Goal: Find contact information: Find contact information

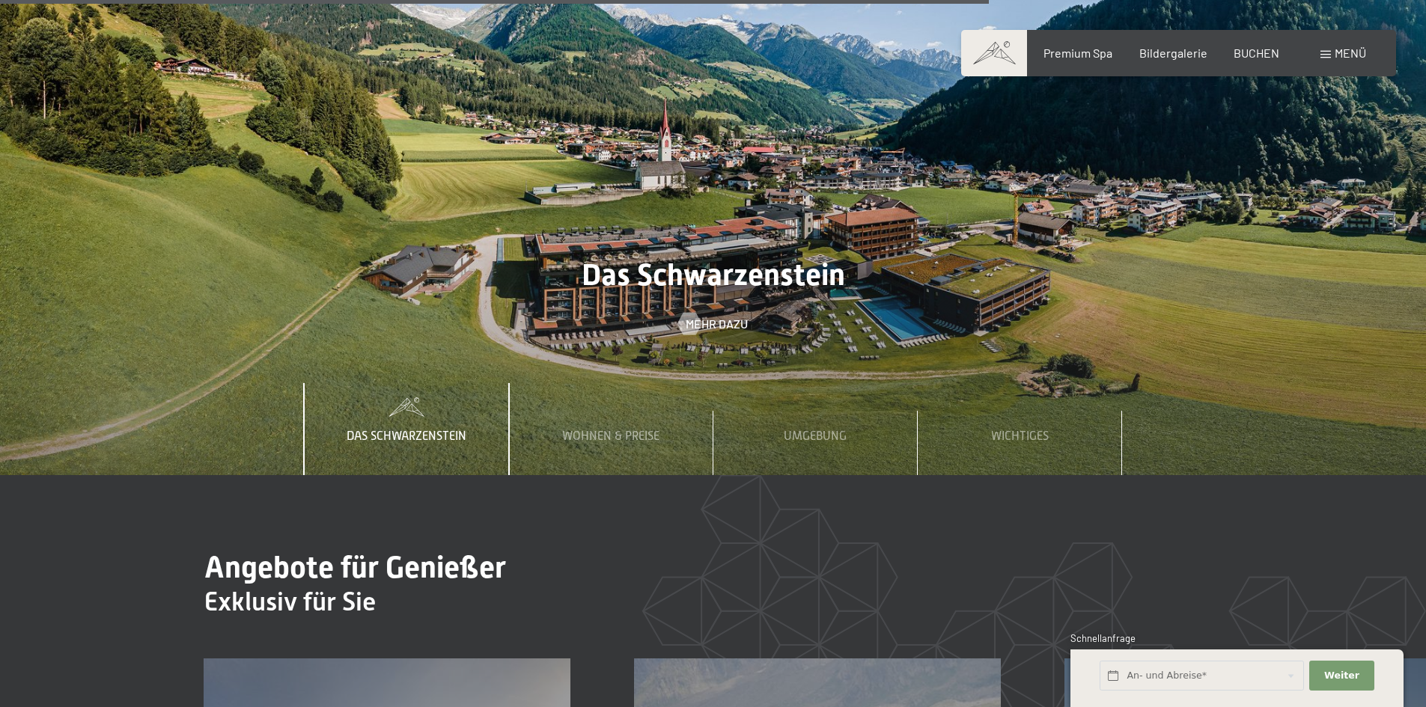
scroll to position [5240, 0]
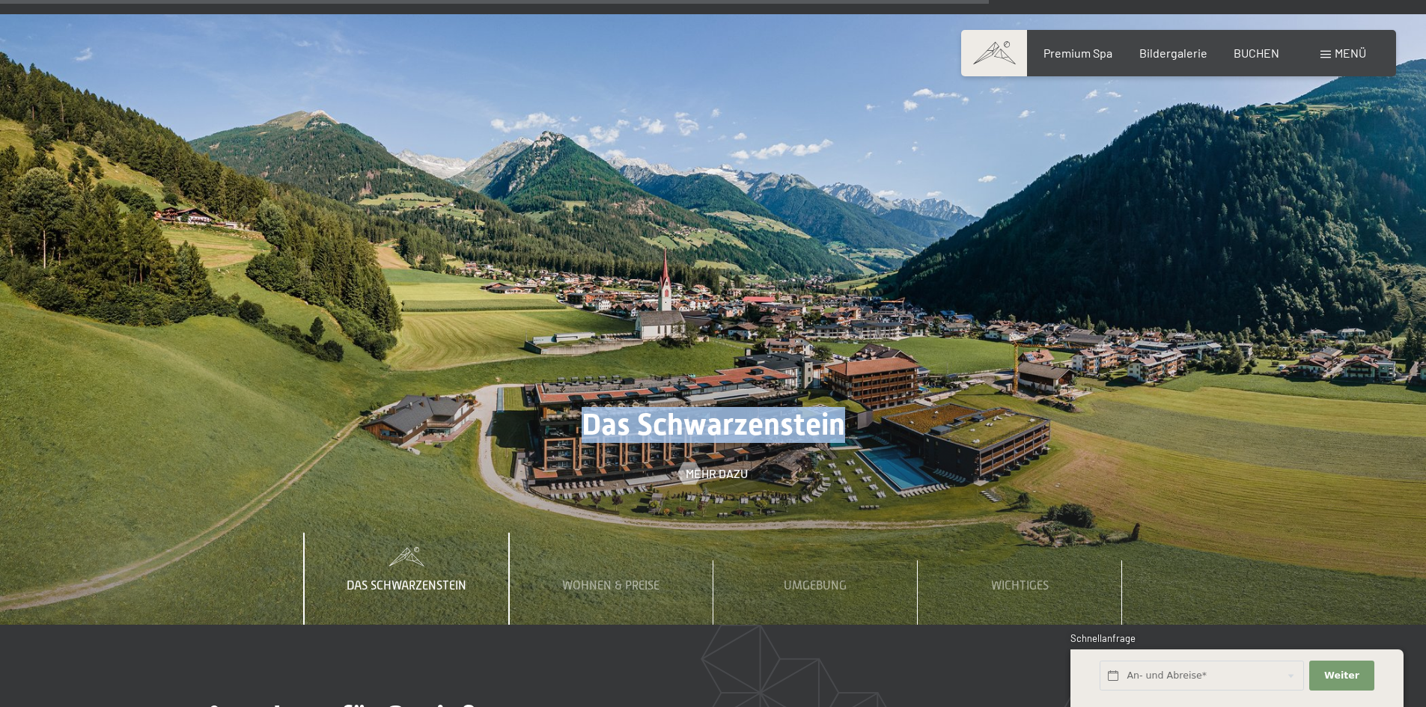
drag, startPoint x: 583, startPoint y: 357, endPoint x: 844, endPoint y: 356, distance: 261.3
click at [844, 407] on span "Das Schwarzenstein" at bounding box center [714, 424] width 264 height 35
click at [785, 407] on span "Das Schwarzenstein" at bounding box center [714, 424] width 264 height 35
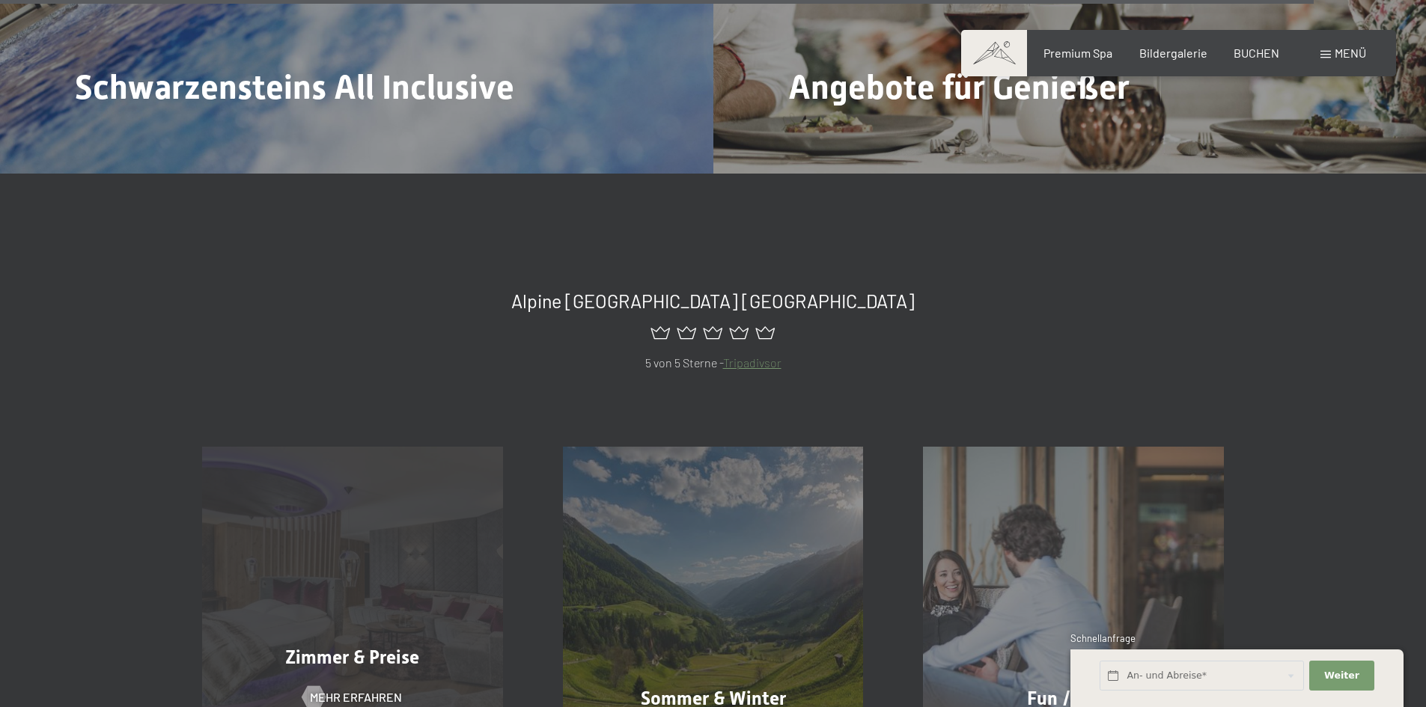
scroll to position [7486, 0]
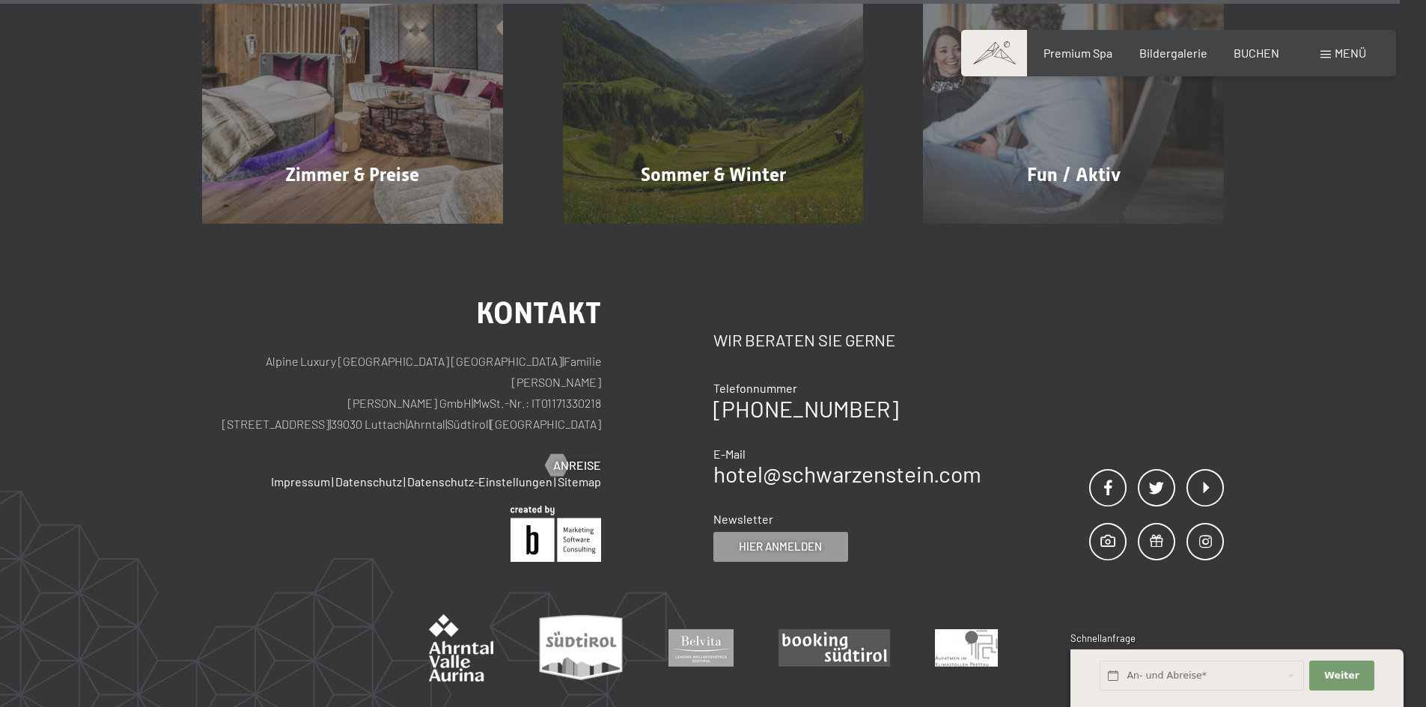
click at [410, 351] on p "Alpine Luxury [GEOGRAPHIC_DATA] SCHWARZENSTEIN | Familie [PERSON_NAME] [PERSON_…" at bounding box center [401, 393] width 399 height 84
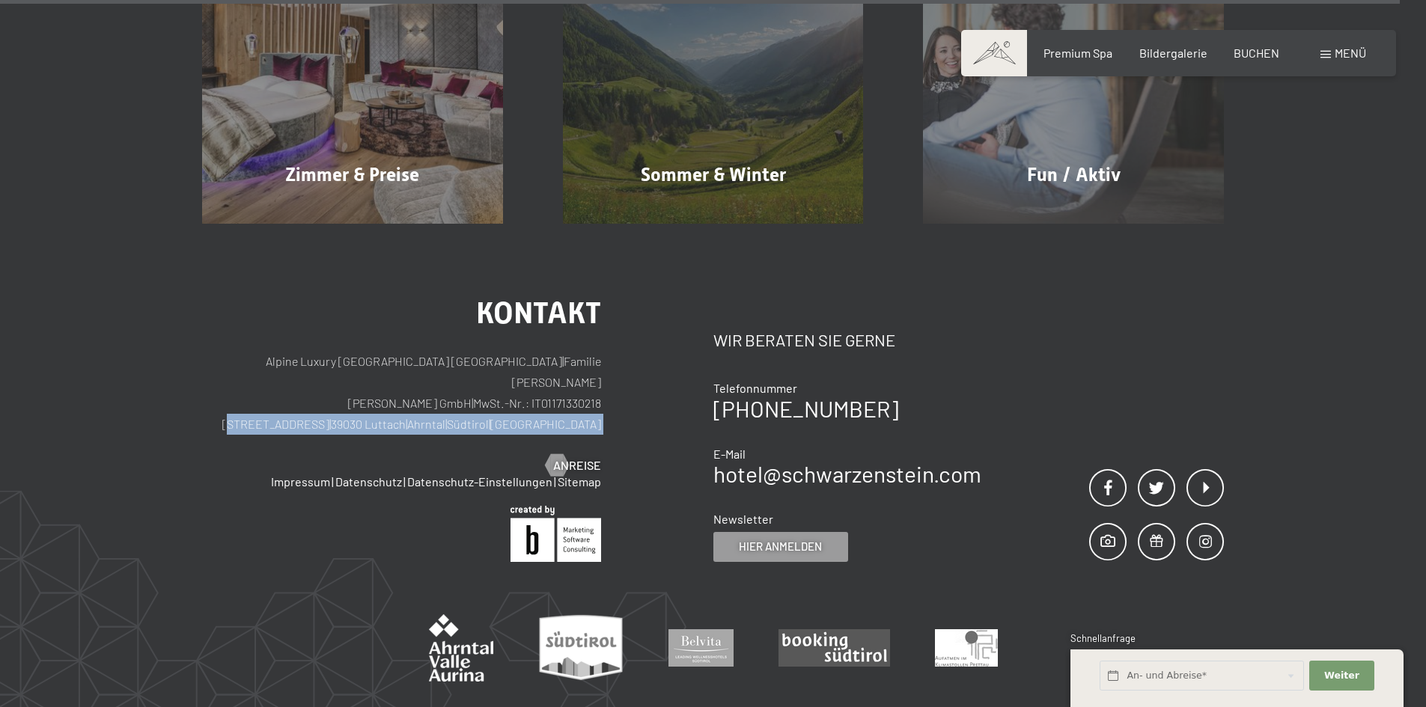
click at [410, 351] on p "Alpine Luxury [GEOGRAPHIC_DATA] SCHWARZENSTEIN | Familie [PERSON_NAME] [PERSON_…" at bounding box center [401, 393] width 399 height 84
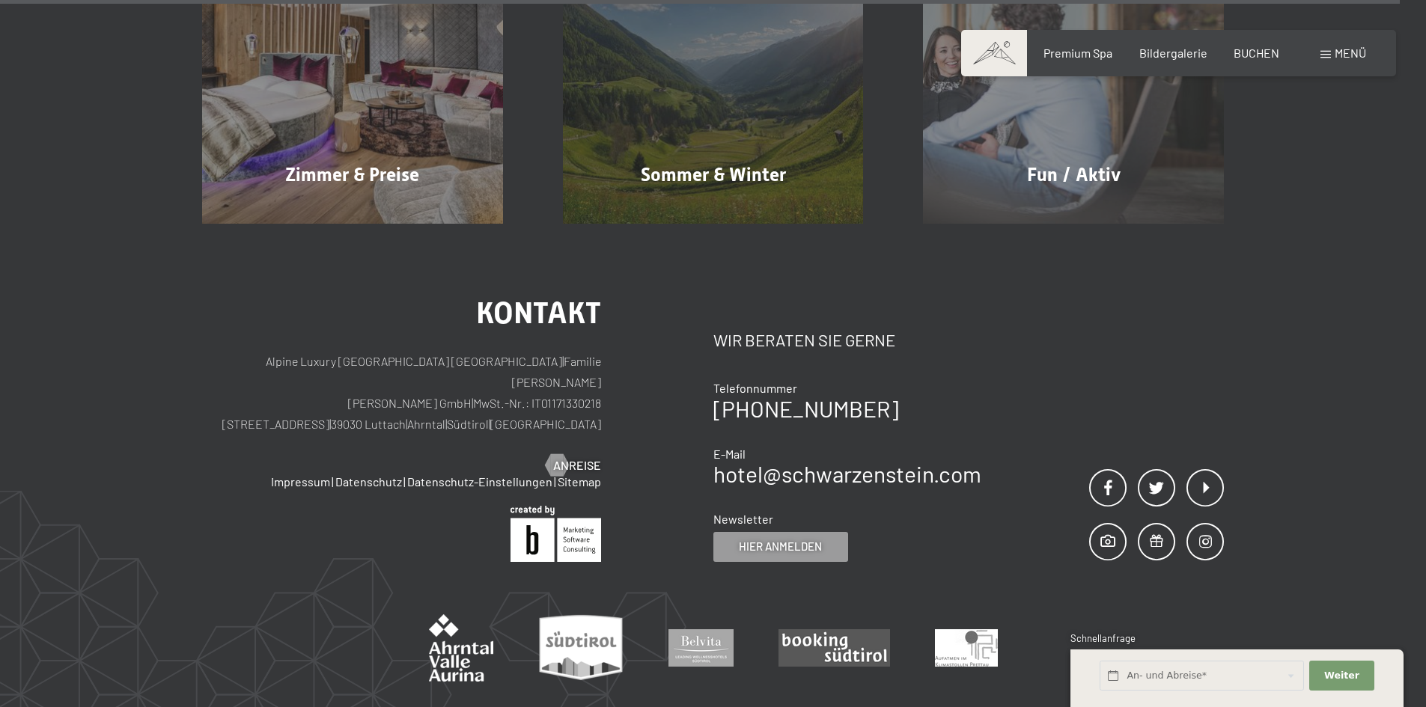
click at [410, 351] on p "Alpine Luxury [GEOGRAPHIC_DATA] SCHWARZENSTEIN | Familie [PERSON_NAME] [PERSON_…" at bounding box center [401, 393] width 399 height 84
click at [412, 351] on p "Alpine Luxury [GEOGRAPHIC_DATA] SCHWARZENSTEIN | Familie [PERSON_NAME] [PERSON_…" at bounding box center [401, 393] width 399 height 84
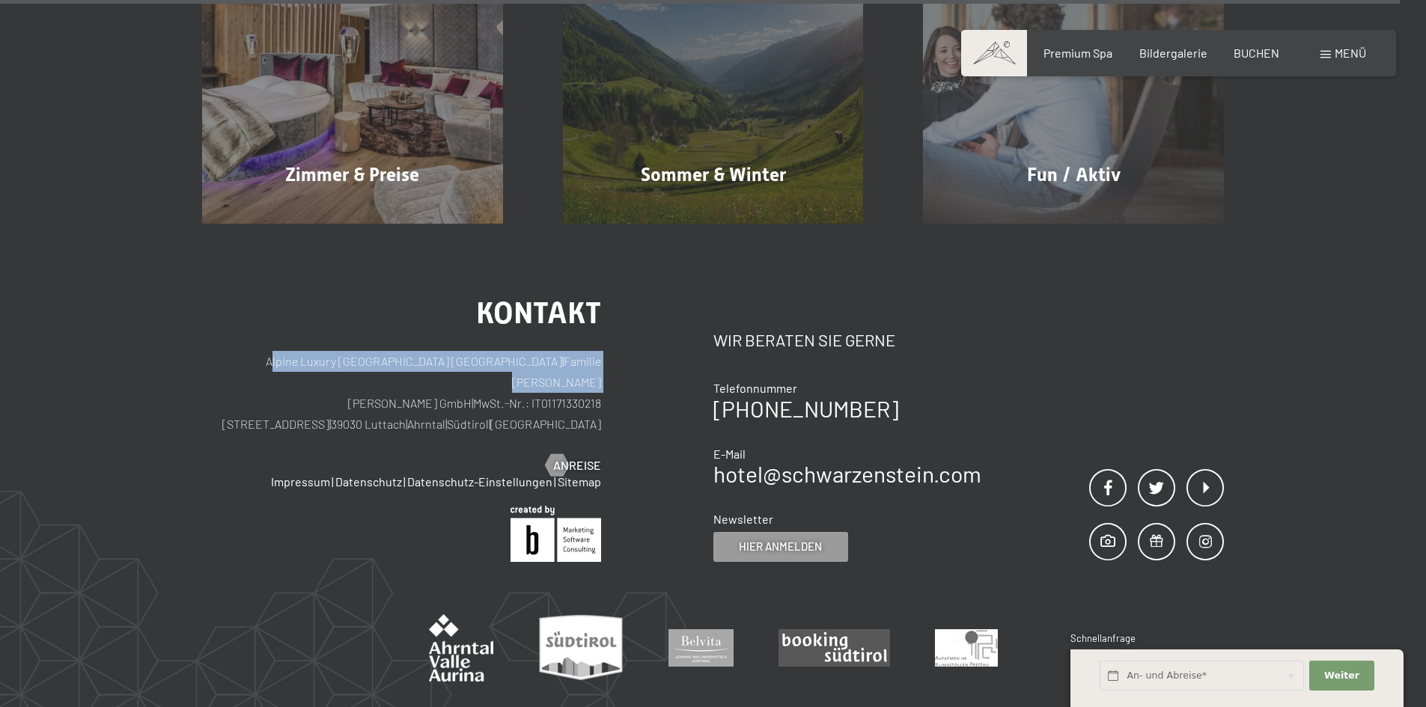
click at [412, 351] on p "Alpine Luxury [GEOGRAPHIC_DATA] SCHWARZENSTEIN | Familie [PERSON_NAME] [PERSON_…" at bounding box center [401, 393] width 399 height 84
click at [534, 296] on span "Kontakt" at bounding box center [538, 313] width 125 height 35
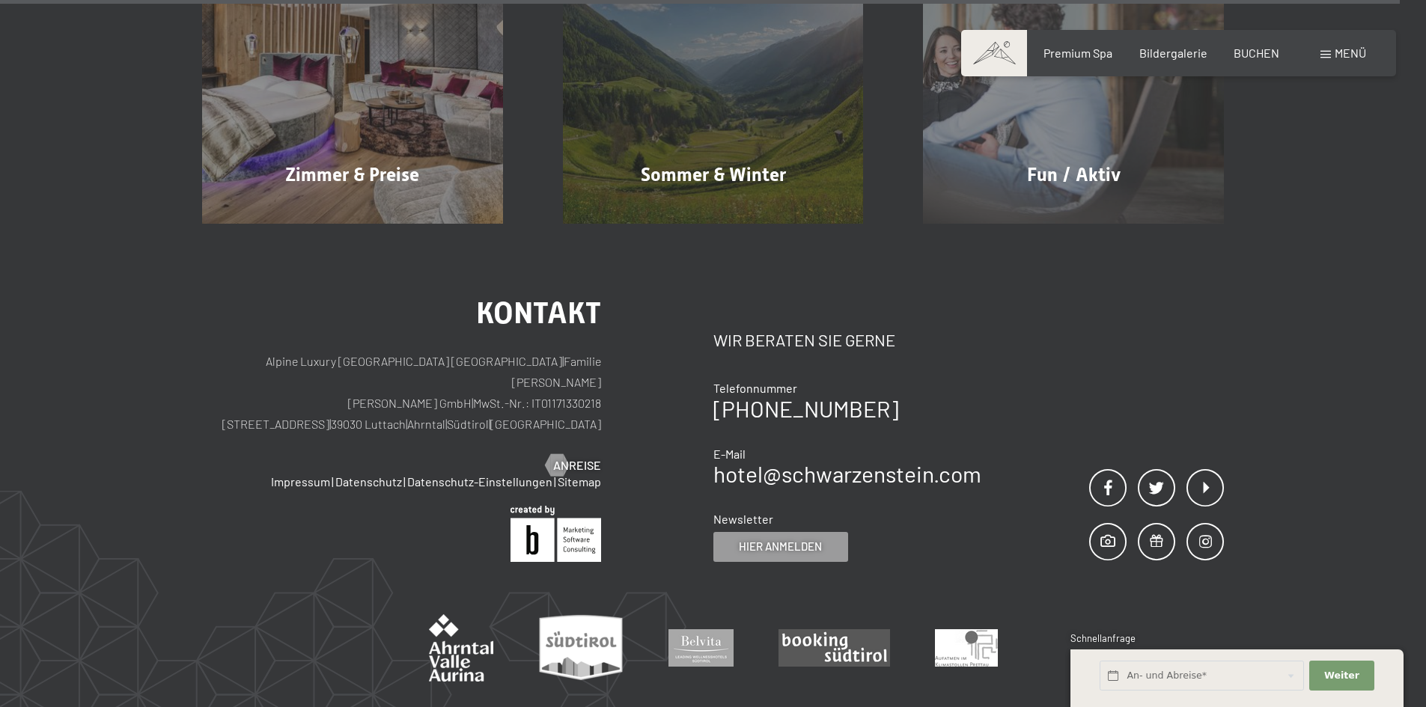
click at [534, 296] on span "Kontakt" at bounding box center [538, 313] width 125 height 35
click at [517, 296] on span "Kontakt" at bounding box center [538, 313] width 125 height 35
click at [764, 330] on span "Wir beraten Sie gerne" at bounding box center [804, 339] width 182 height 19
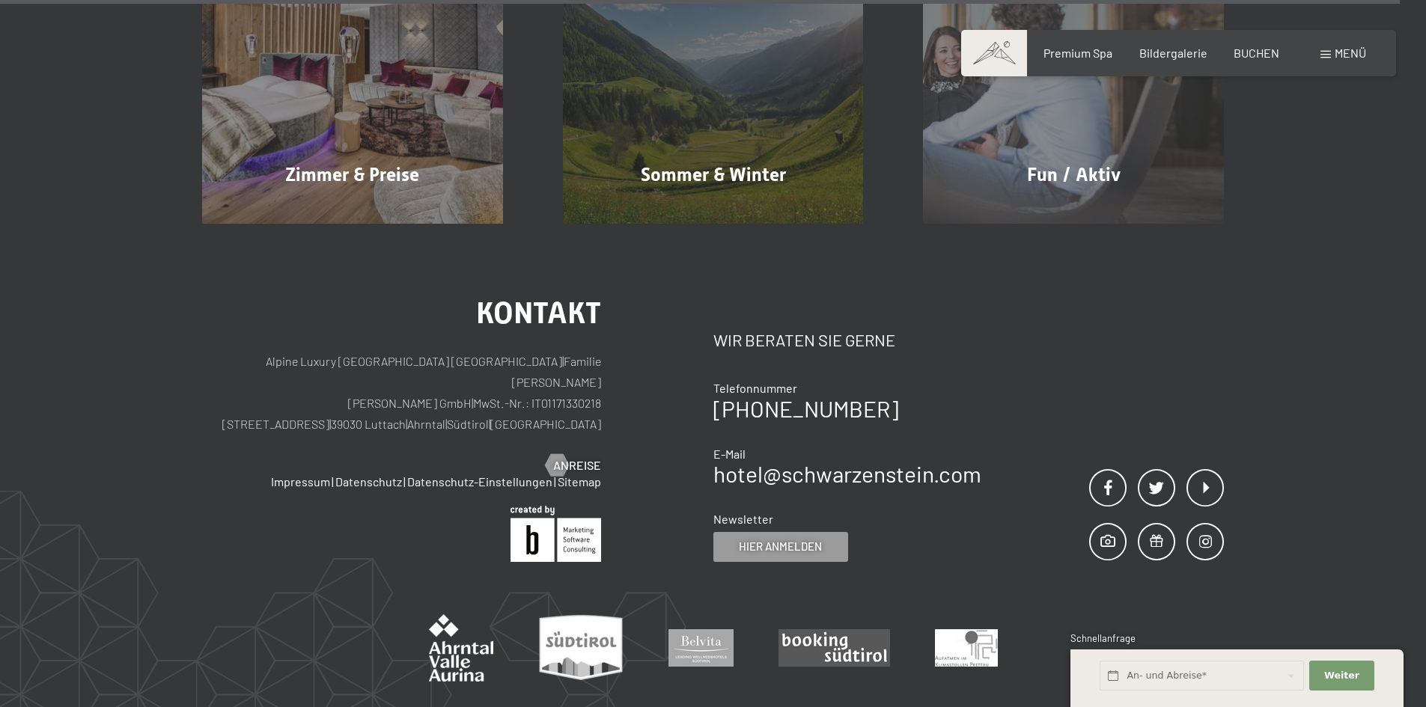
click at [764, 330] on span "Wir beraten Sie gerne" at bounding box center [804, 339] width 182 height 19
